Goal: Find specific page/section: Find specific page/section

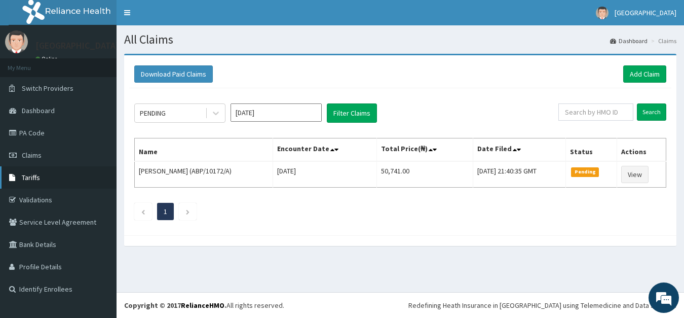
click at [31, 180] on span "Tariffs" at bounding box center [31, 177] width 18 height 9
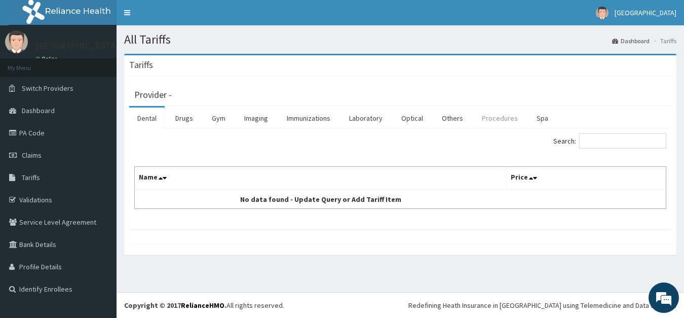
click at [499, 122] on link "Procedures" at bounding box center [500, 117] width 52 height 21
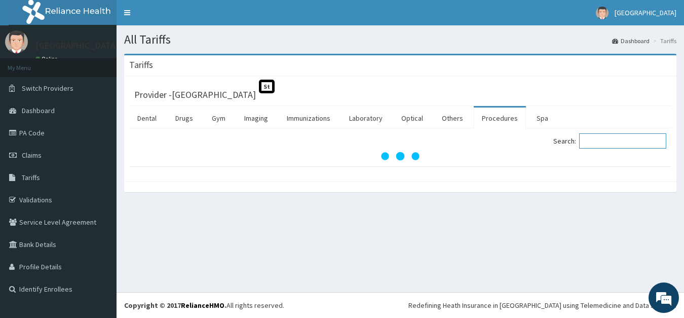
click at [597, 148] on input "Search:" at bounding box center [622, 140] width 87 height 15
type input "ban"
